Goal: Task Accomplishment & Management: Manage account settings

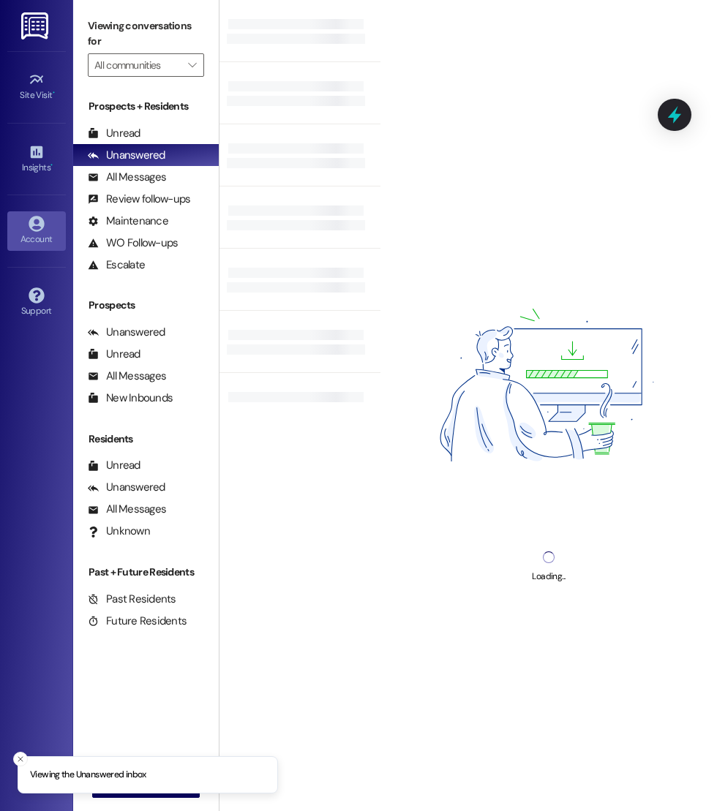
click at [48, 226] on link "Account" at bounding box center [36, 231] width 59 height 40
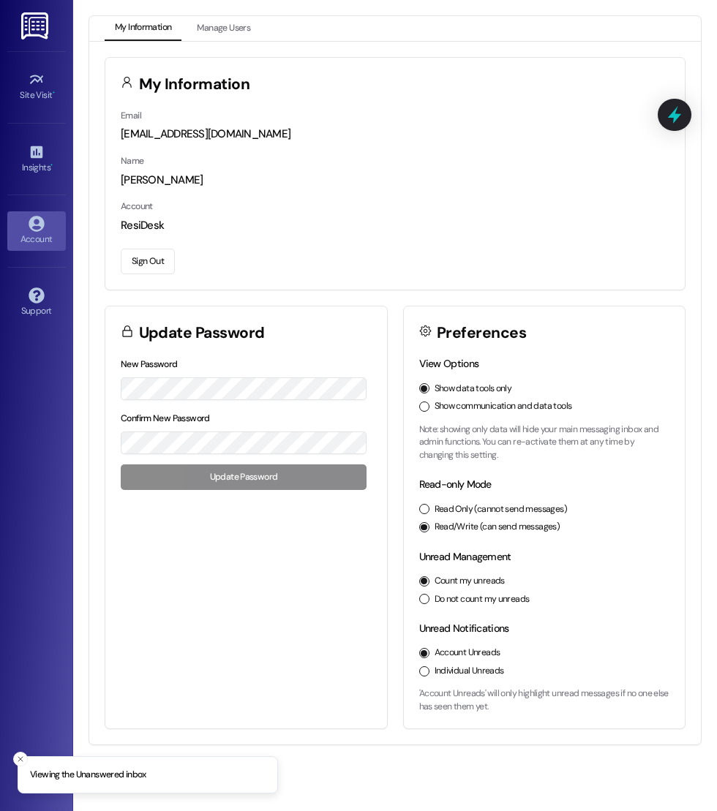
click at [138, 269] on button "Sign Out" at bounding box center [148, 262] width 54 height 26
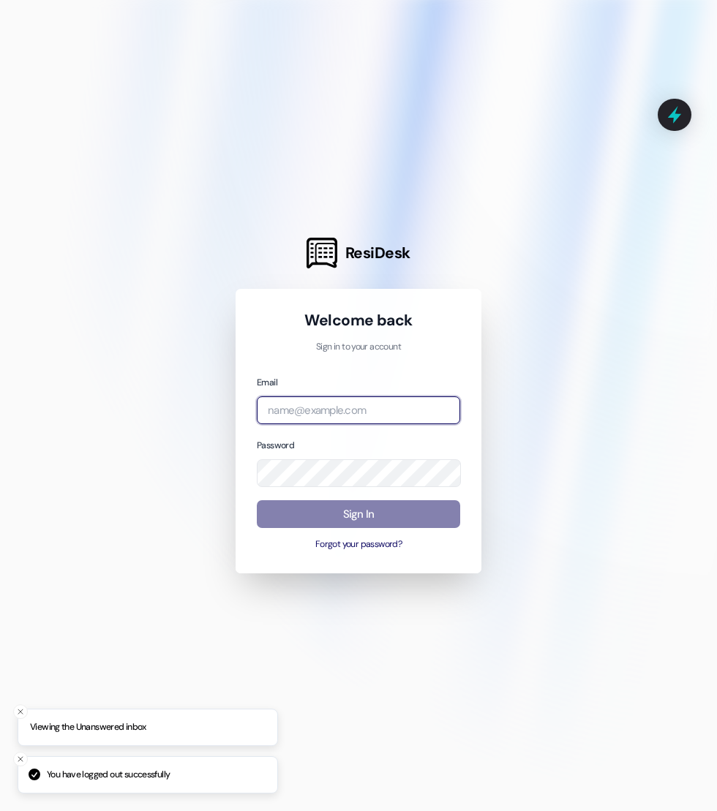
click at [318, 397] on input "email" at bounding box center [358, 411] width 203 height 29
type input "[EMAIL_ADDRESS][DOMAIN_NAME]"
